Goal: Transaction & Acquisition: Download file/media

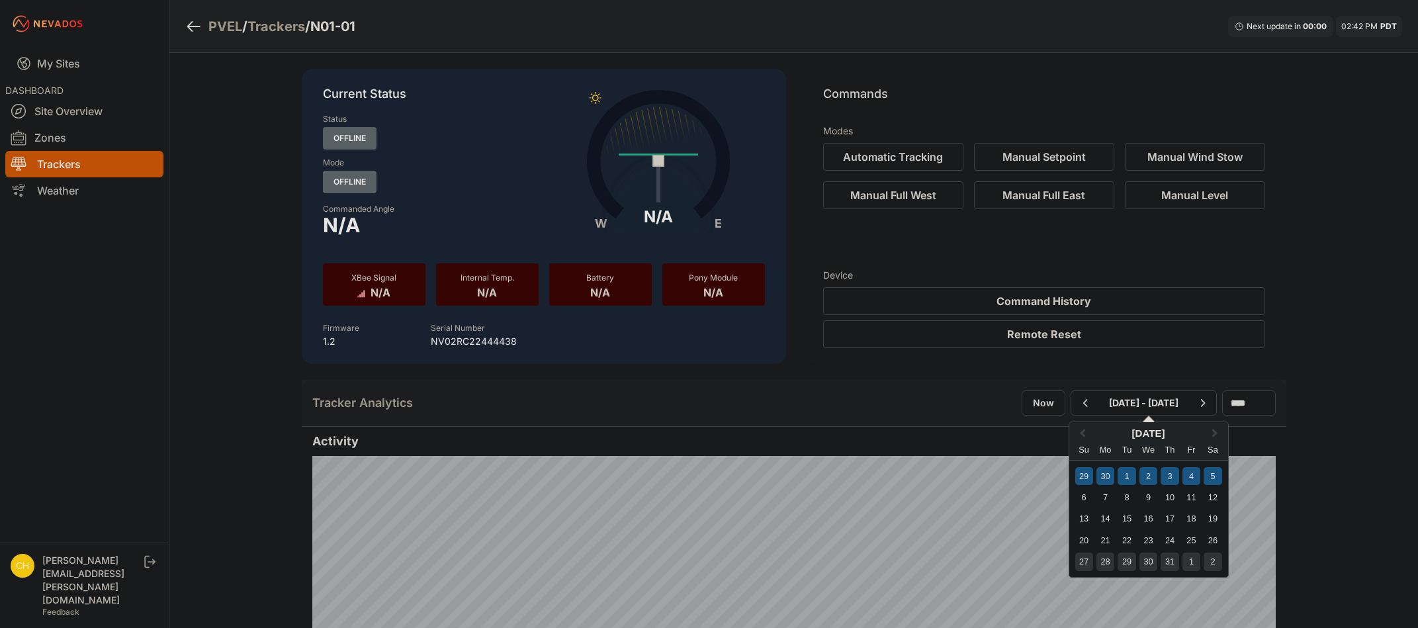
select select "******"
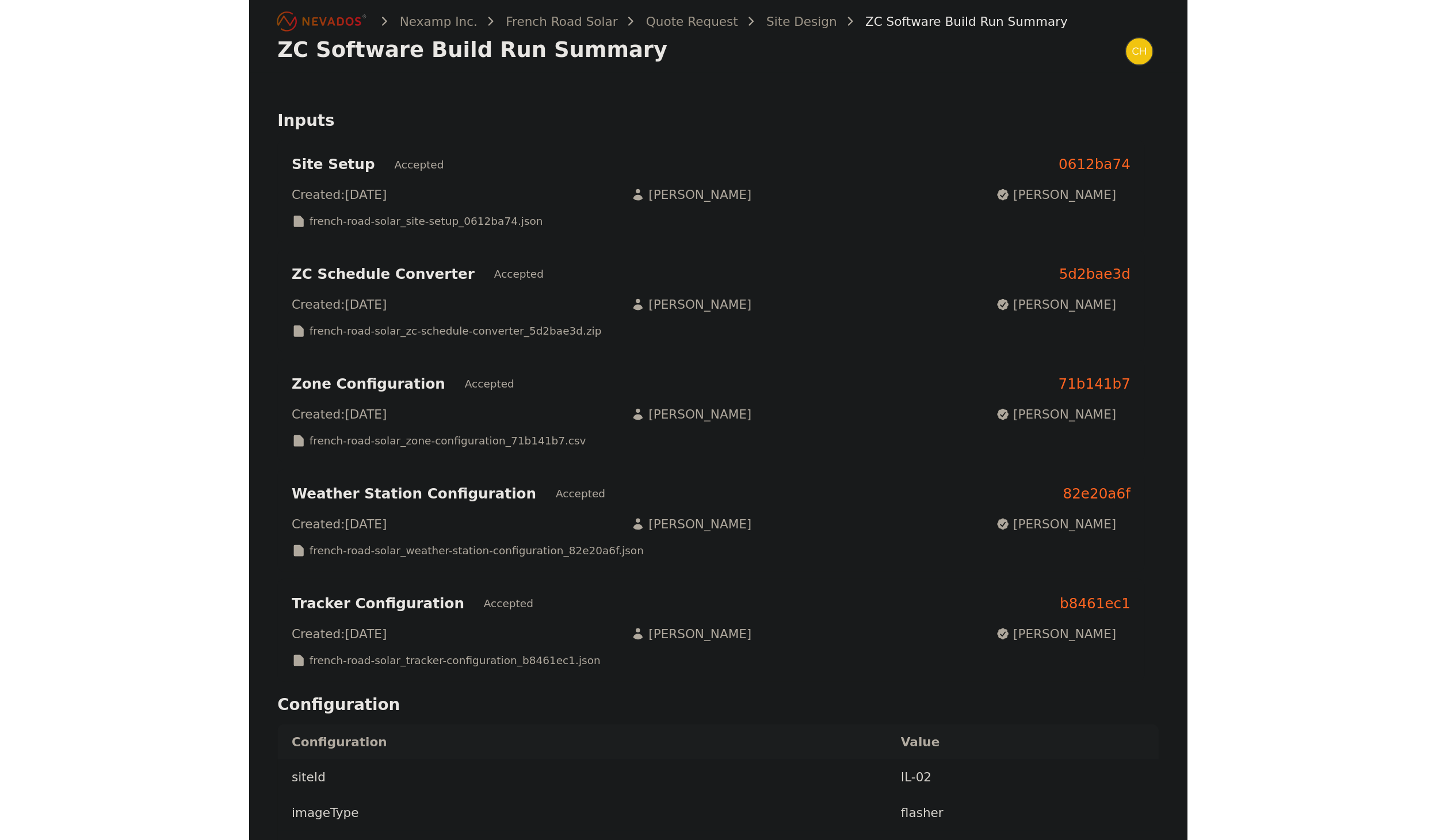
scroll to position [190, 0]
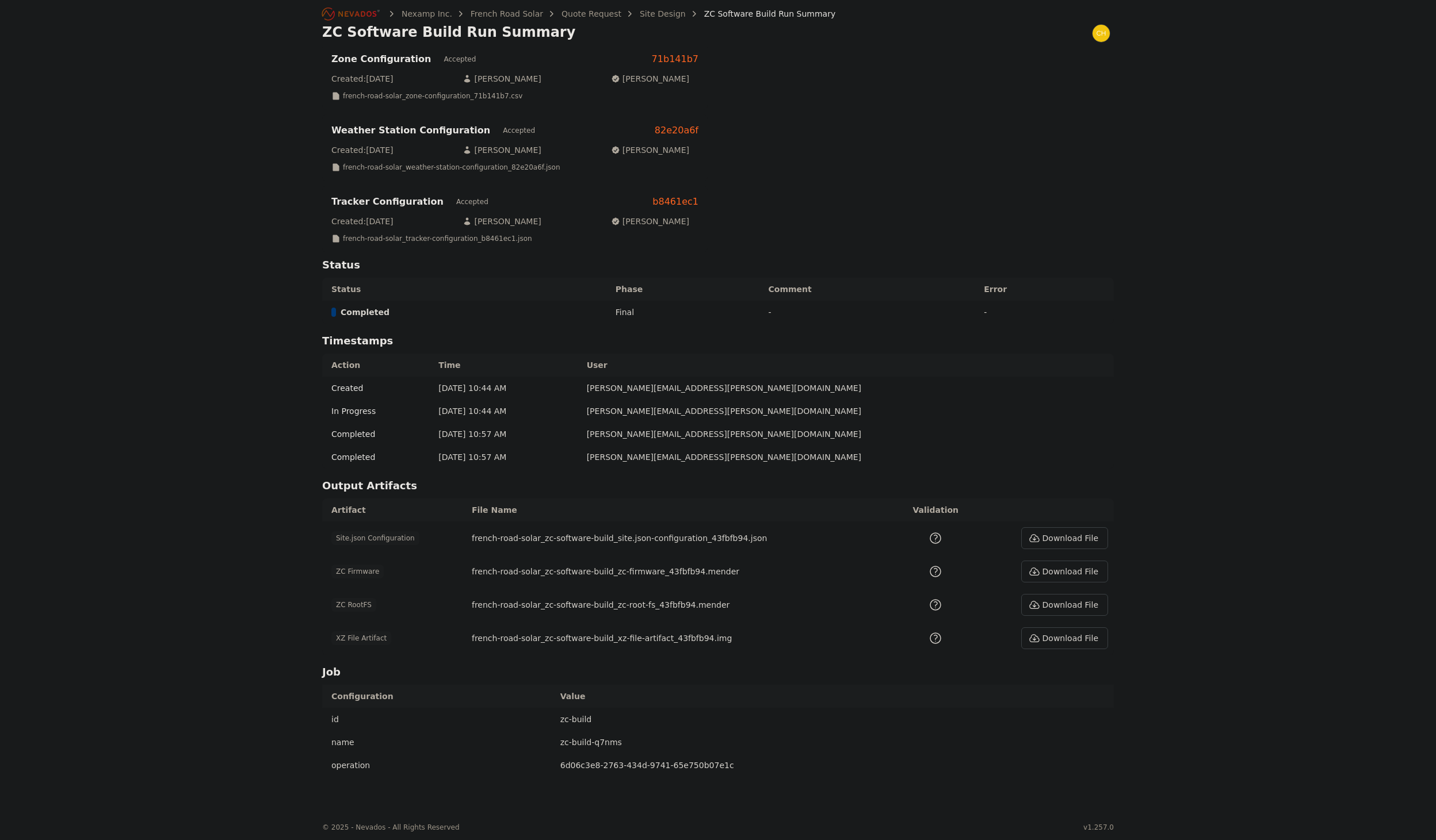
click at [170, 43] on nav "Nexamp Inc. French Road Solar Quote Request Site Design ZC Software Build Run S…" at bounding box center [718, 23] width 1436 height 47
click at [124, 430] on div "Nexamp Inc. French Road Solar Quote Request Site Design ZC Software Build Run S…" at bounding box center [718, 310] width 1436 height 1000
click at [264, 244] on div "Nexamp Inc. French Road Solar Quote Request Site Design ZC Software Build Run S…" at bounding box center [718, 310] width 1436 height 1000
click at [221, 206] on div "Nexamp Inc. French Road Solar Quote Request Site Design ZC Software Build Run S…" at bounding box center [718, 310] width 1436 height 1000
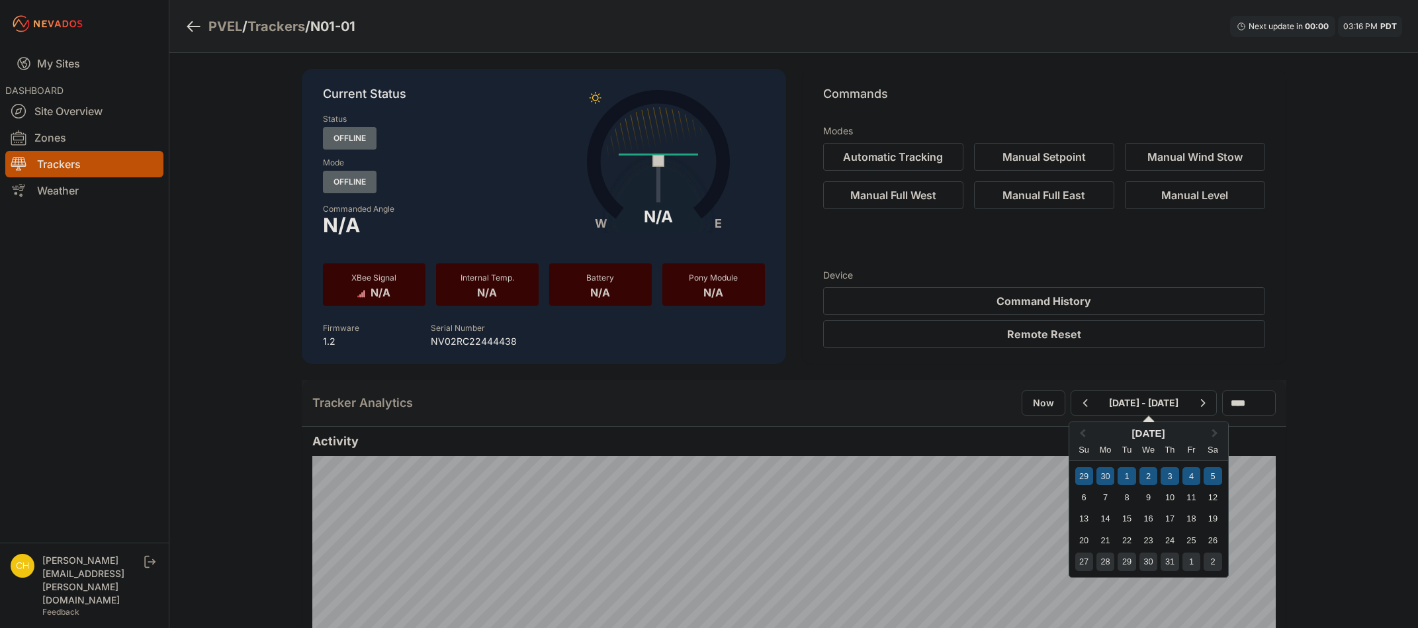
select select "******"
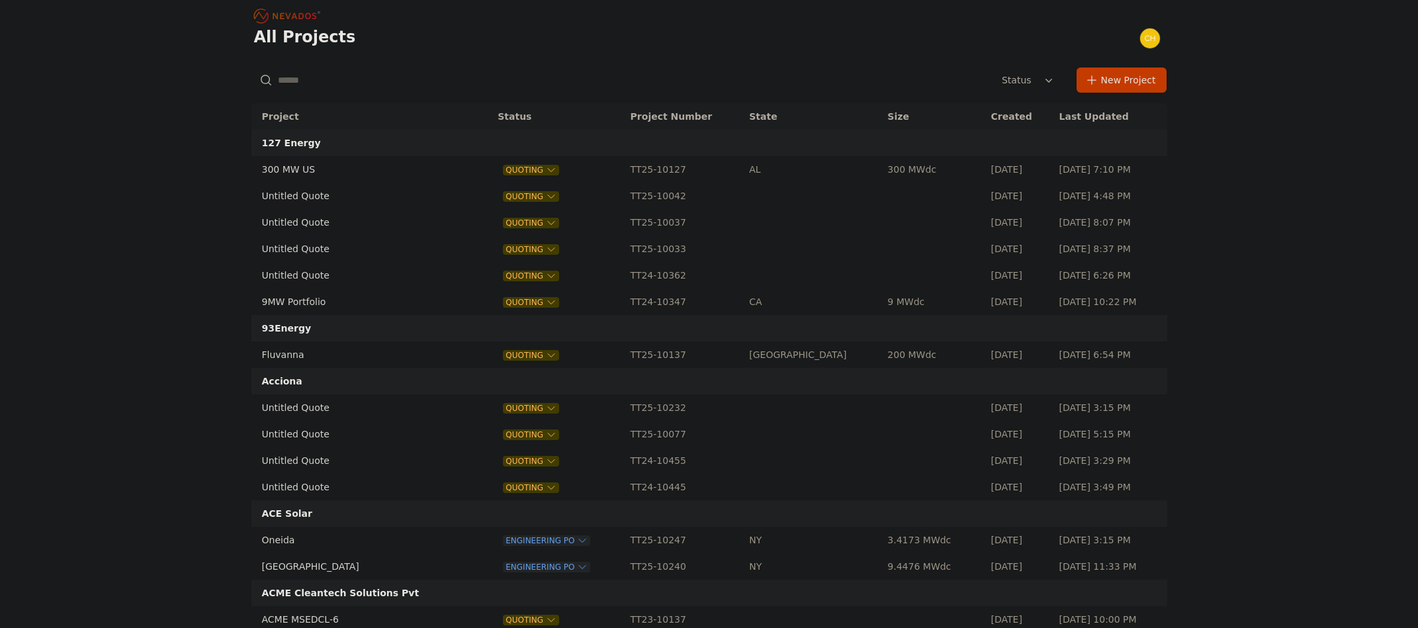
click at [394, 76] on input "text" at bounding box center [399, 80] width 296 height 24
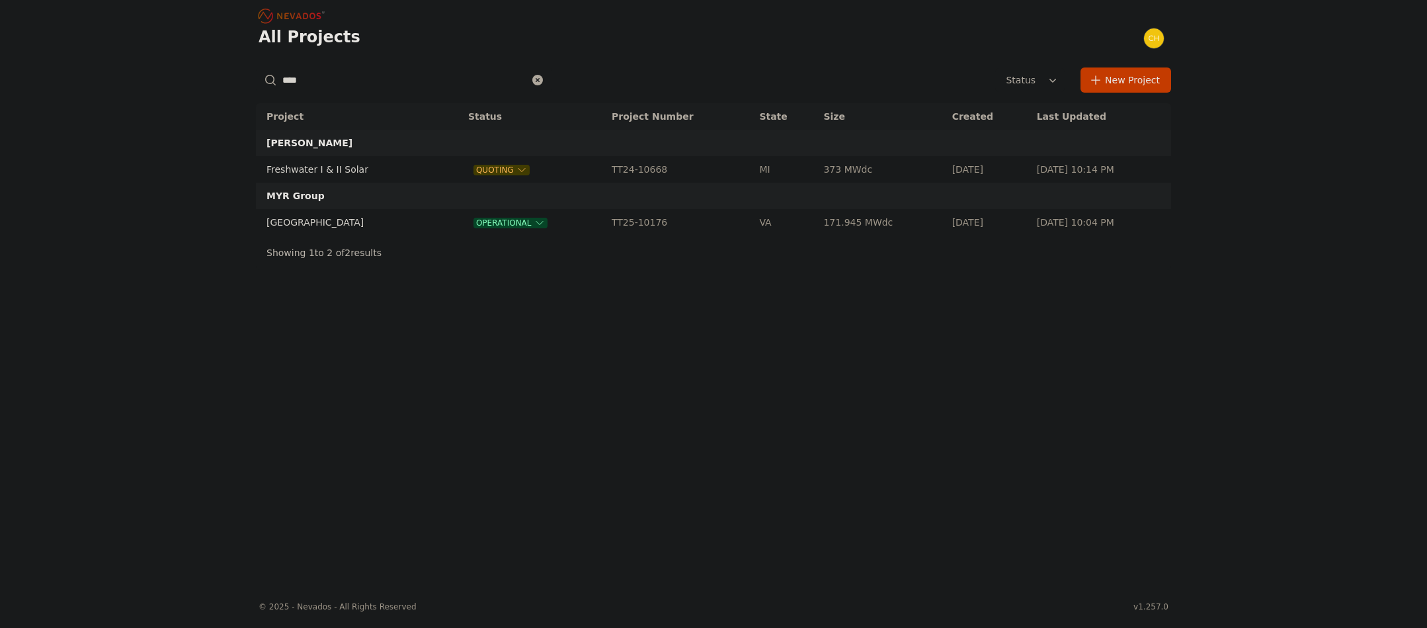
type input "****"
click at [284, 217] on td "Bartonsville" at bounding box center [348, 222] width 185 height 26
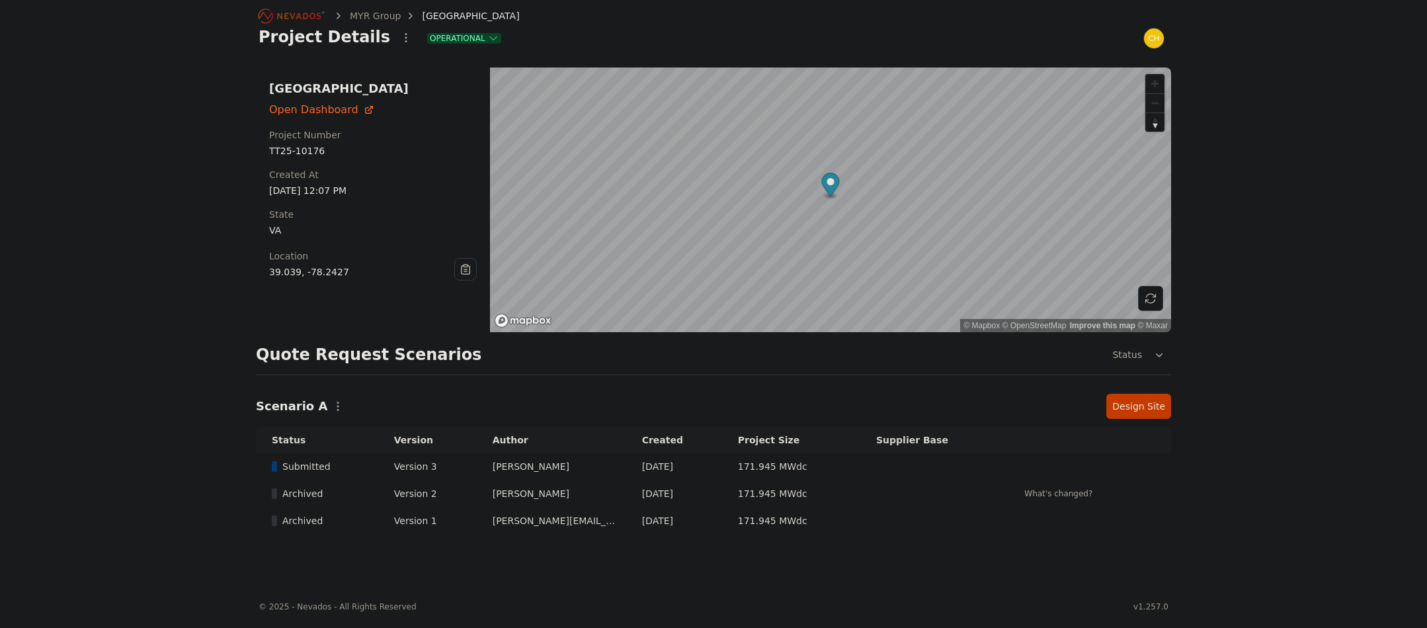
click at [1166, 394] on link "Design Site" at bounding box center [1139, 406] width 65 height 25
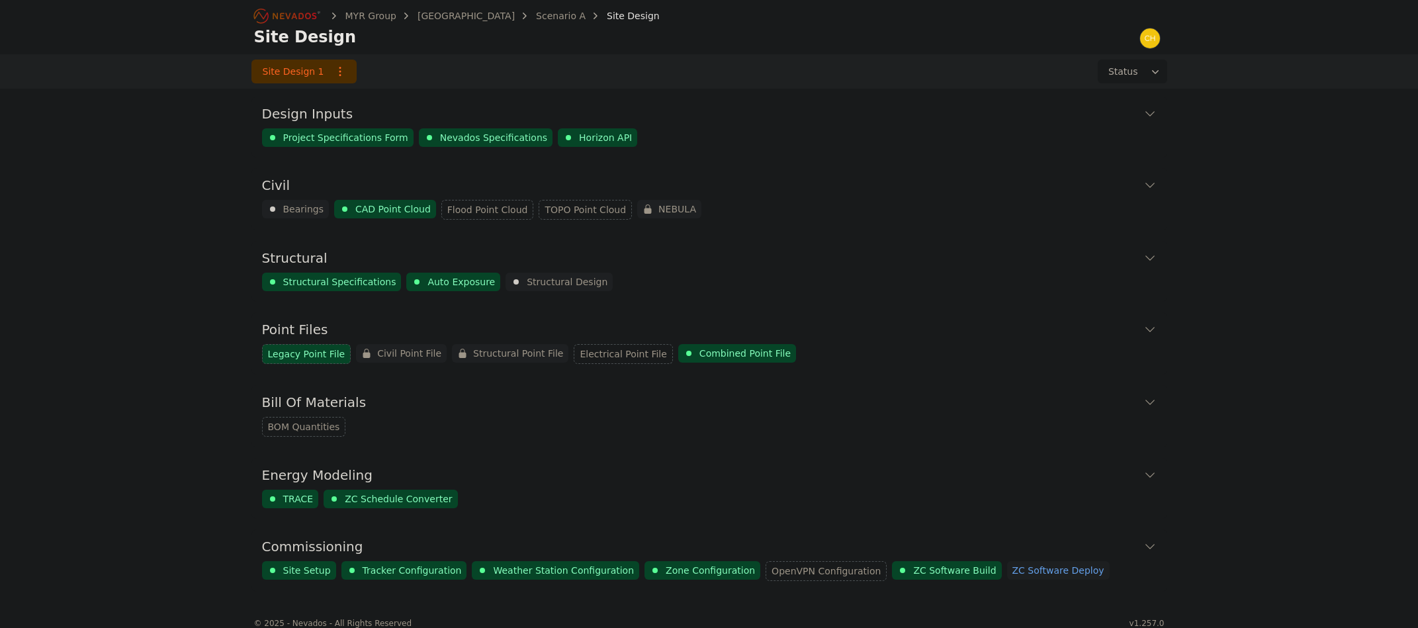
scroll to position [17, 0]
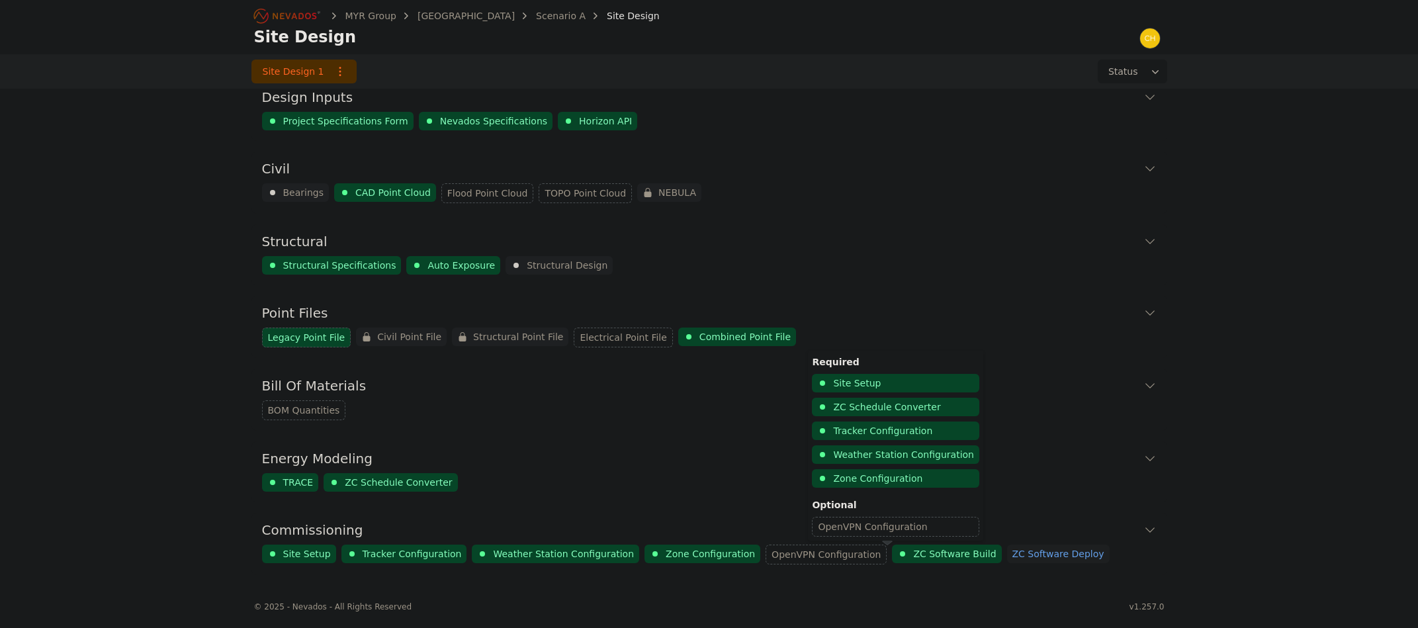
click at [913, 551] on span "ZC Software Build" at bounding box center [954, 553] width 83 height 13
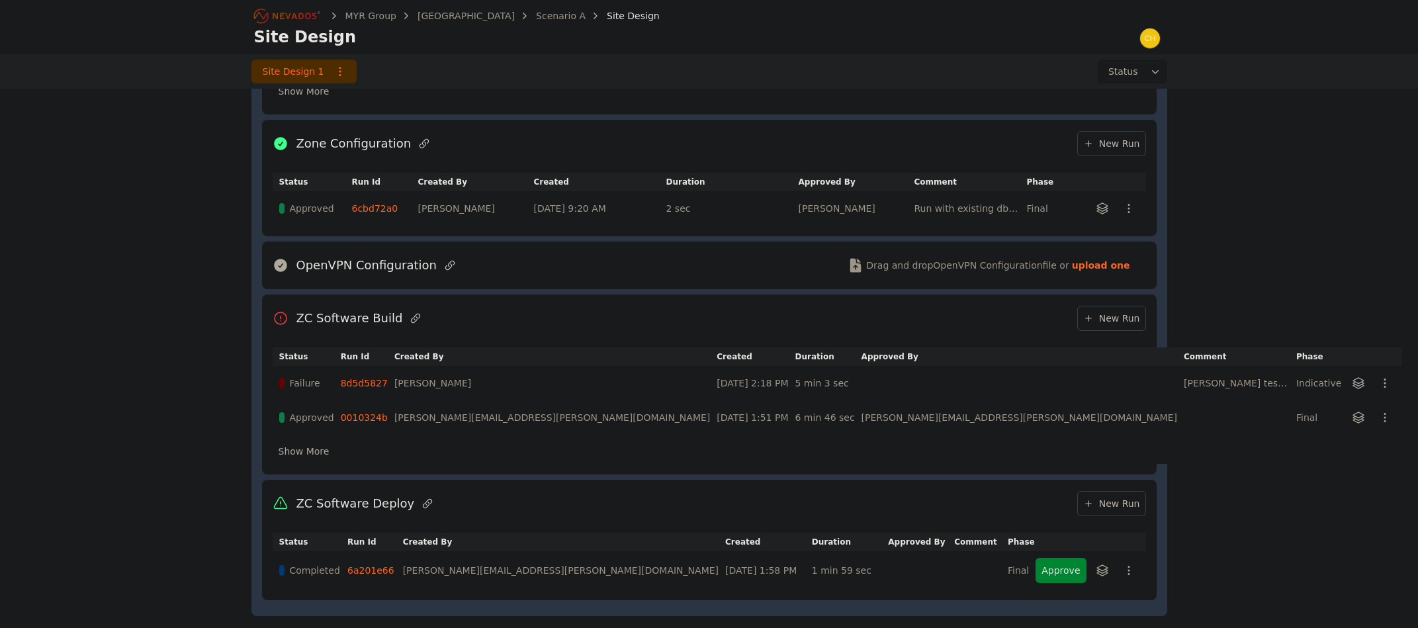
scroll to position [959, 0]
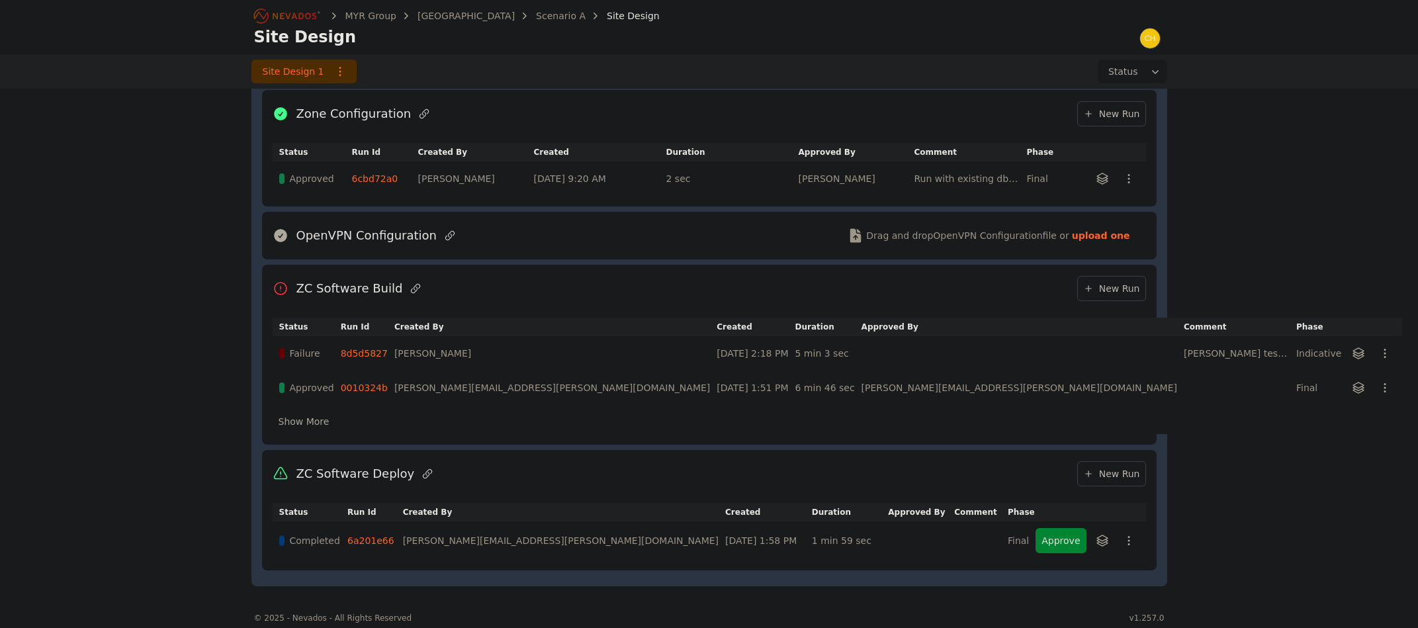
click at [320, 424] on button "Show More" at bounding box center [304, 421] width 63 height 25
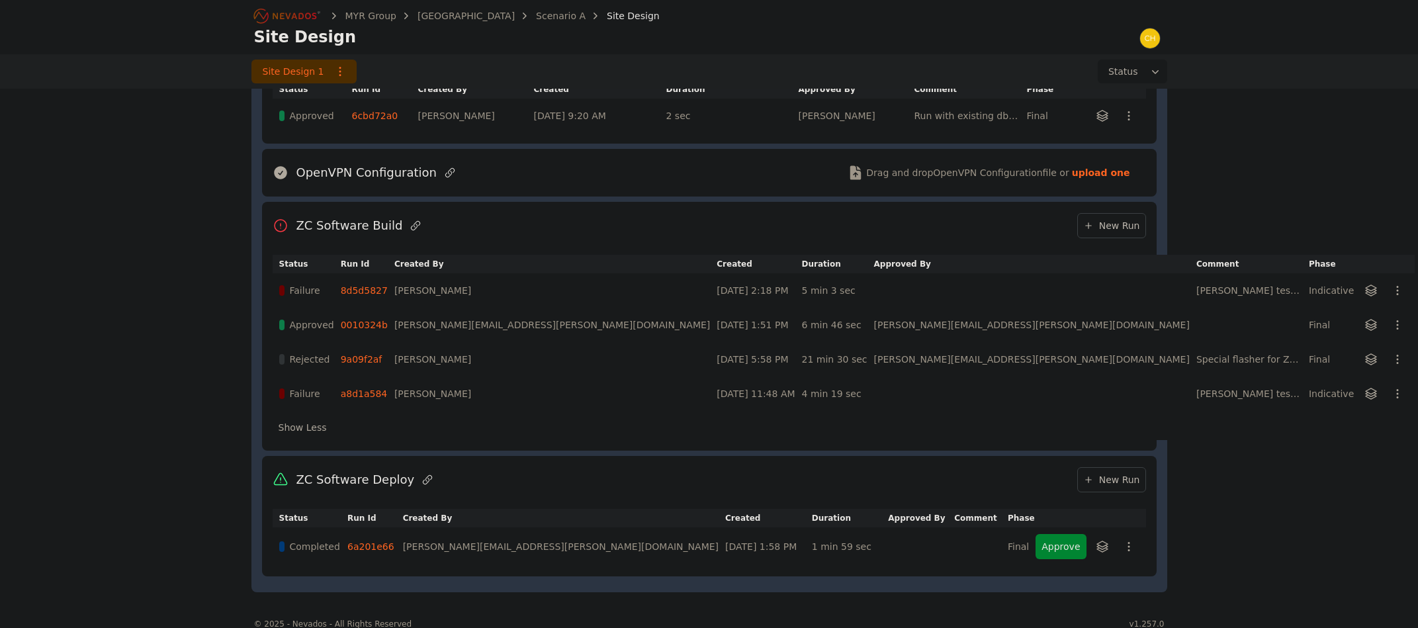
scroll to position [1025, 0]
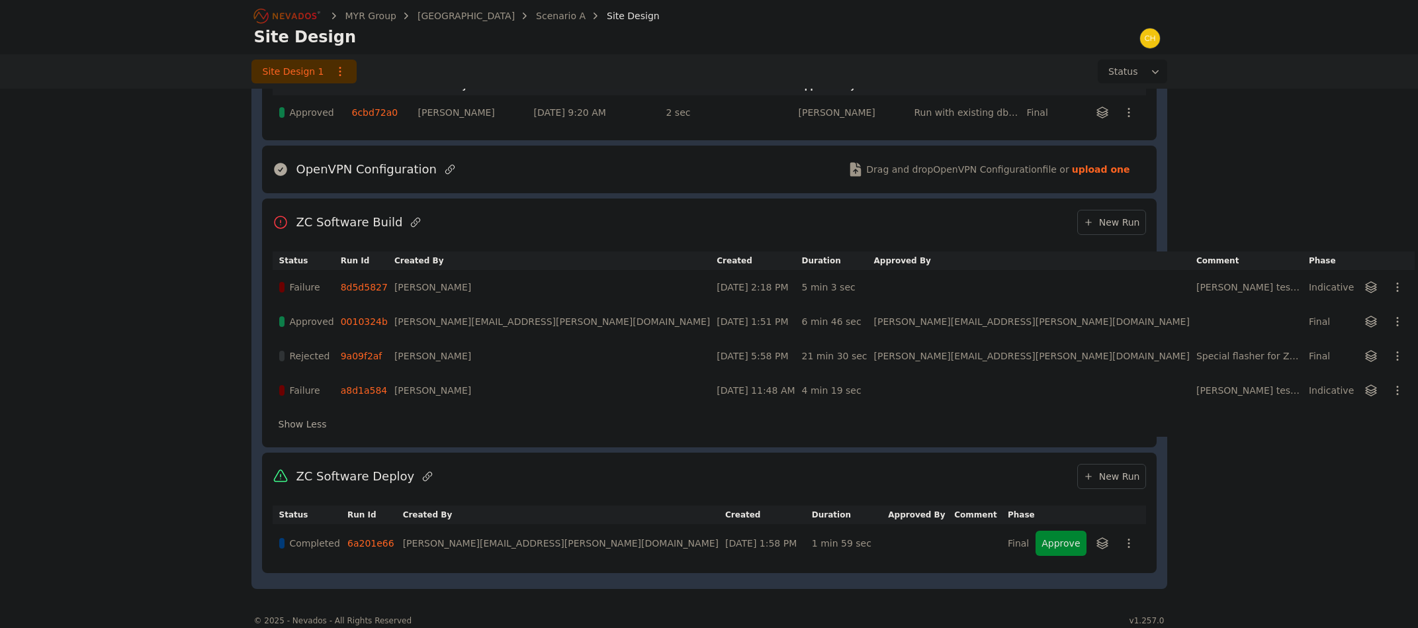
click at [368, 351] on link "9a09f2af" at bounding box center [362, 356] width 42 height 11
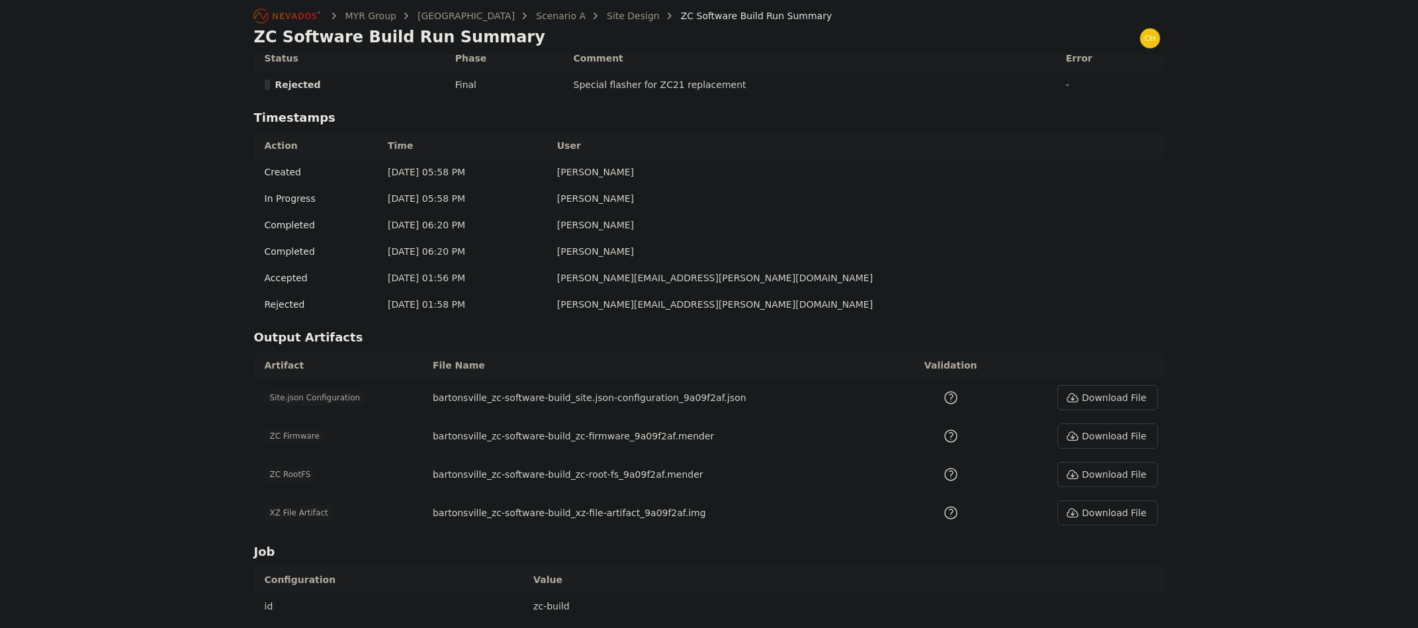
scroll to position [529, 0]
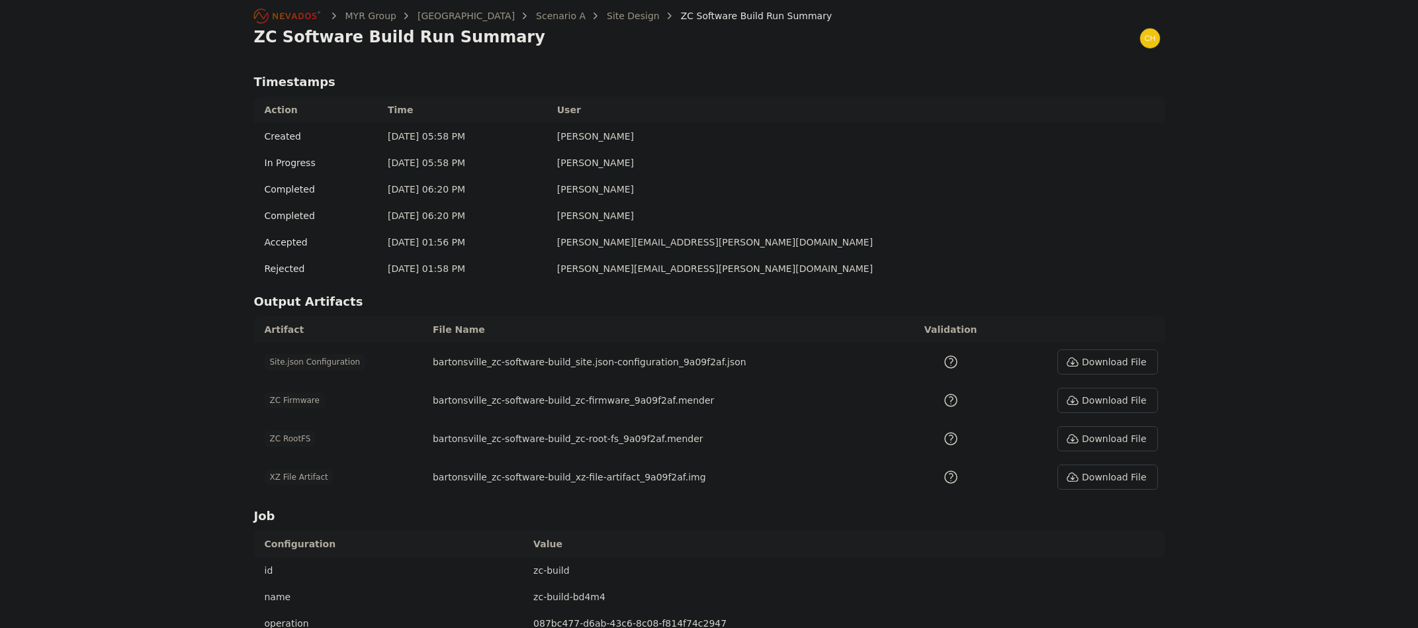
click at [1103, 485] on button "Download File" at bounding box center [1107, 476] width 100 height 25
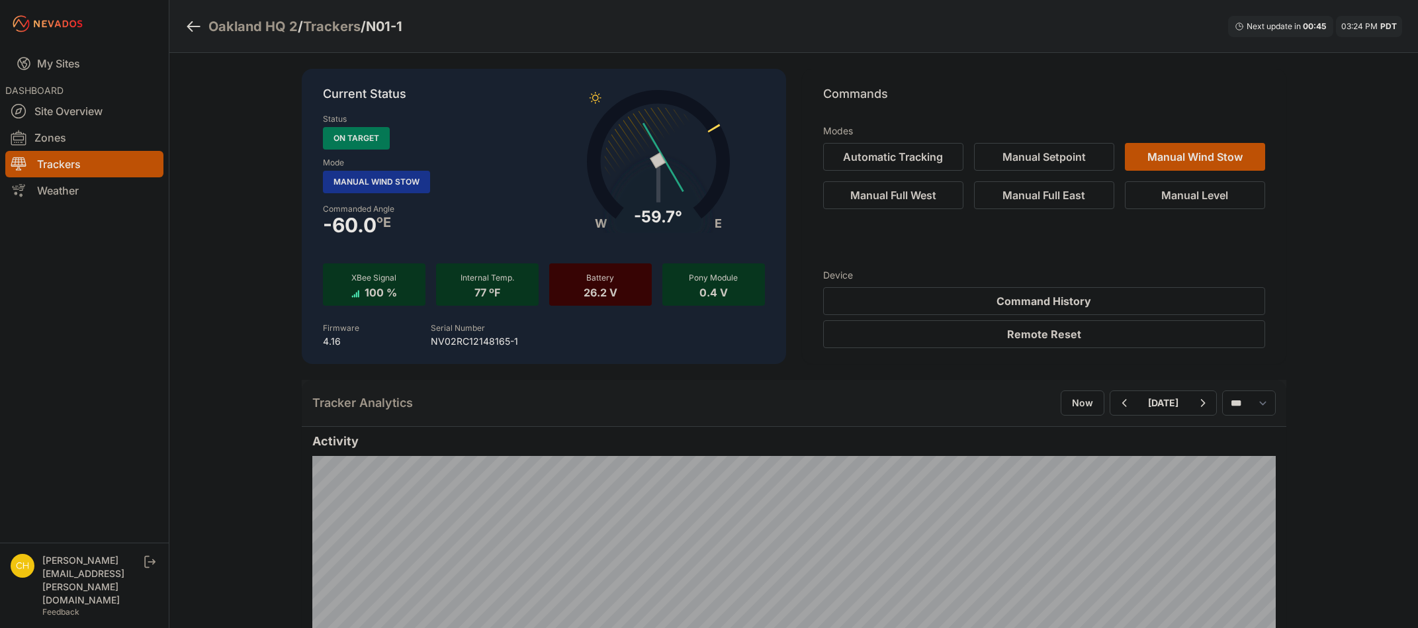
click at [23, 577] on img at bounding box center [23, 566] width 24 height 24
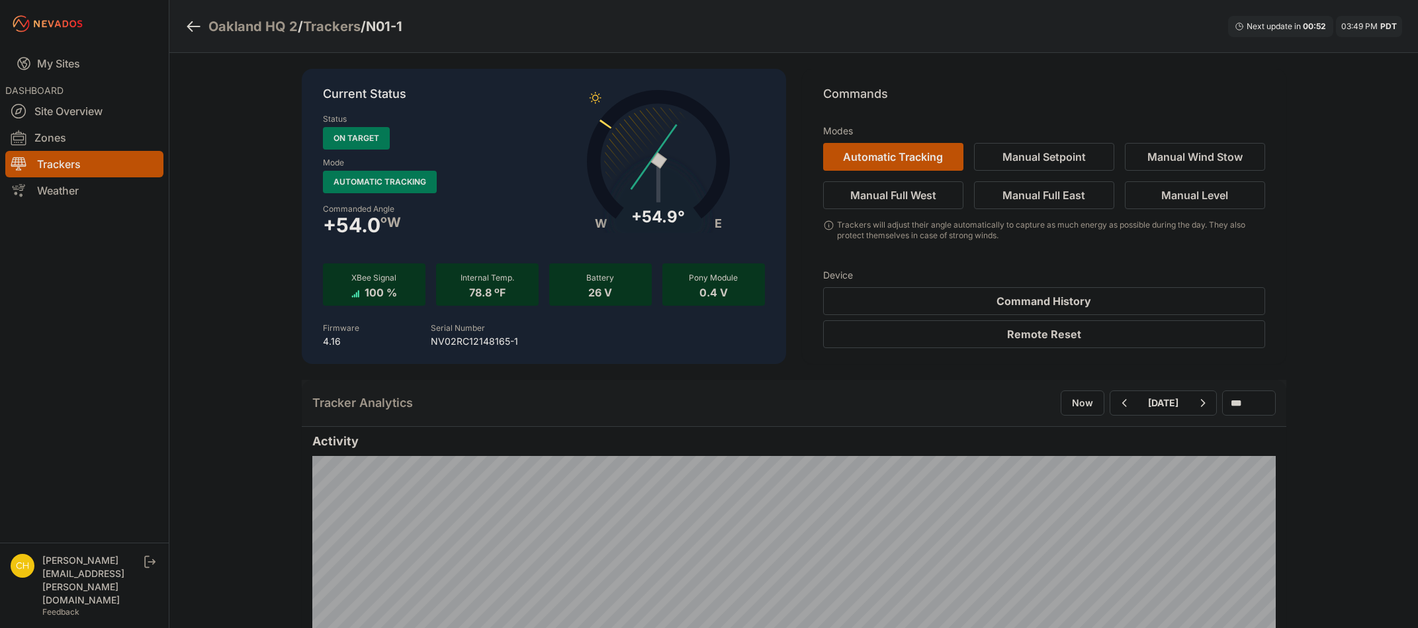
click at [134, 318] on nav "My Sites DASHBOARD Site Overview Zones Trackers Weather" at bounding box center [84, 290] width 169 height 484
